Goal: Check status

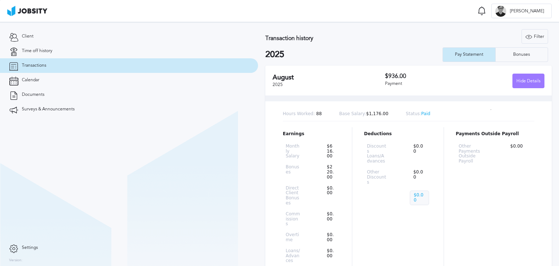
click at [68, 66] on link "Transactions" at bounding box center [129, 65] width 258 height 15
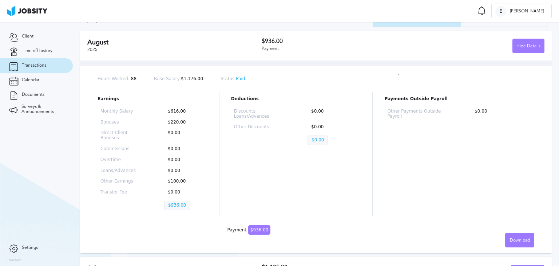
scroll to position [145, 0]
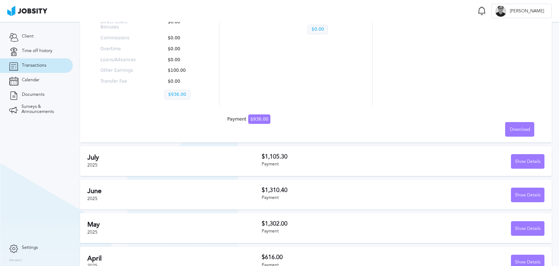
click at [173, 163] on div "July 2025" at bounding box center [174, 160] width 174 height 14
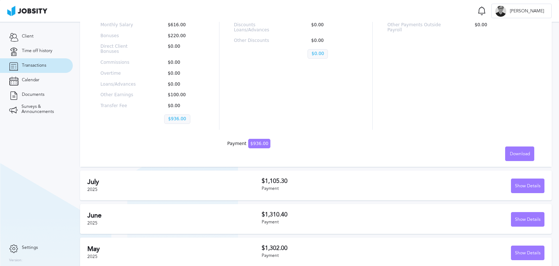
scroll to position [109, 0]
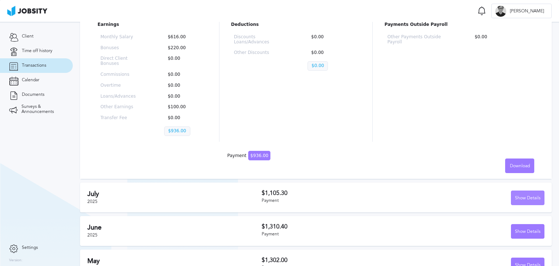
click at [514, 194] on div "Show Details" at bounding box center [527, 198] width 33 height 15
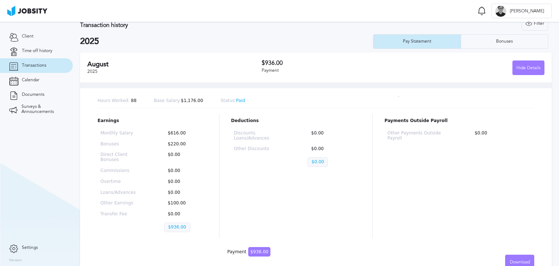
scroll to position [0, 0]
